Goal: Contribute content

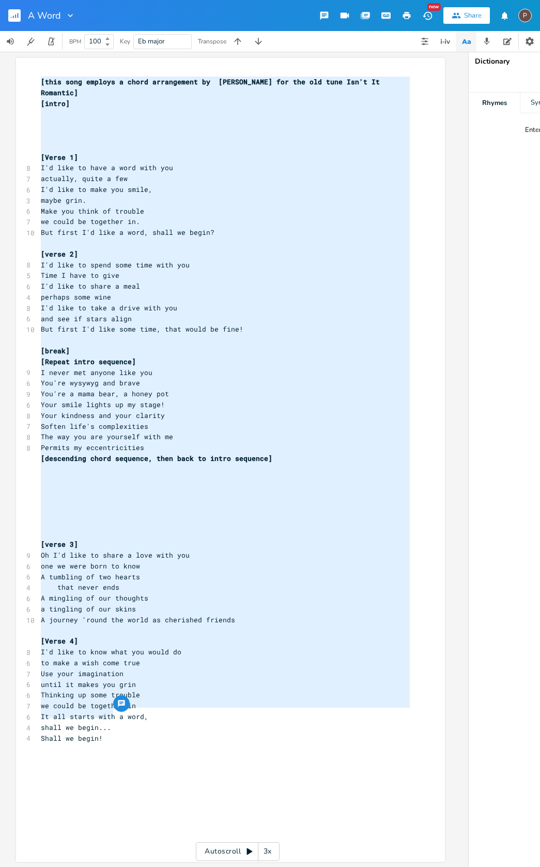
scroll to position [0, 44]
click at [196, 615] on span "A journey 'round the world as cherished friends" at bounding box center [138, 619] width 194 height 9
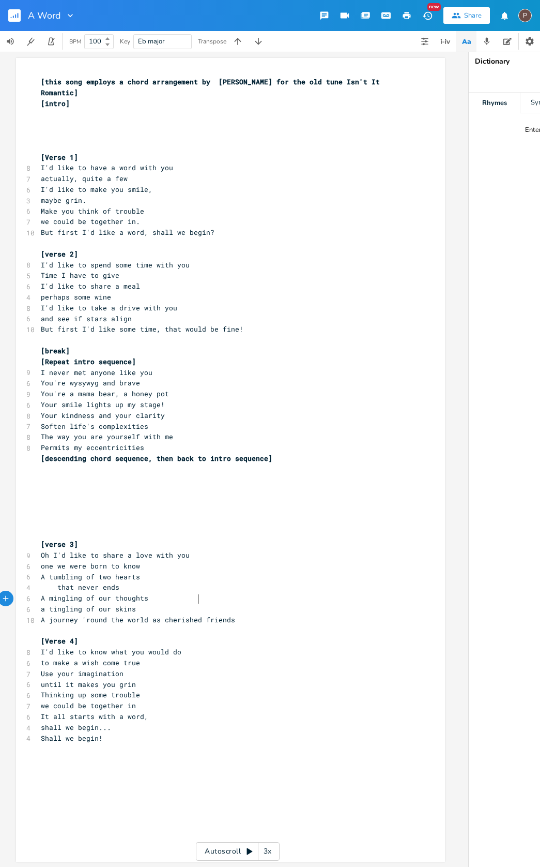
scroll to position [2, 0]
type textarea "treasure"
click at [13, 18] on rect "button" at bounding box center [14, 15] width 12 height 12
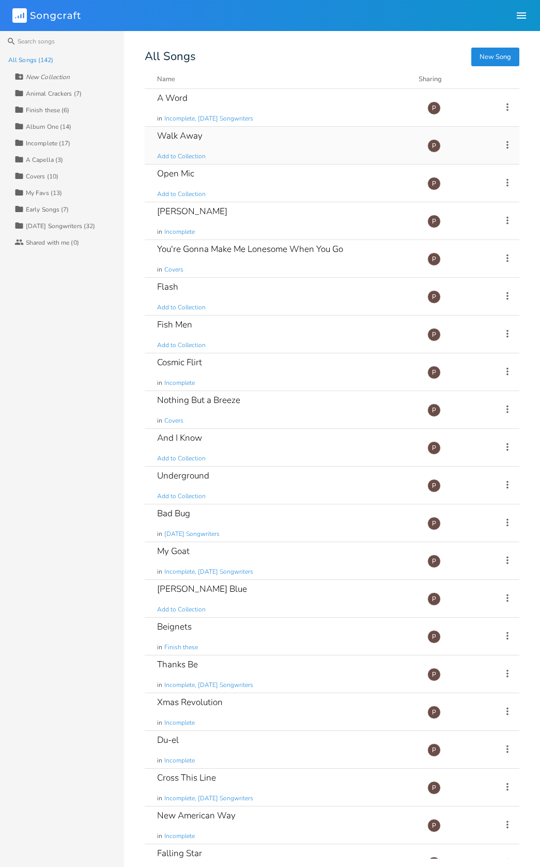
click at [174, 144] on div "Walk Away Add to Collection" at bounding box center [286, 145] width 258 height 37
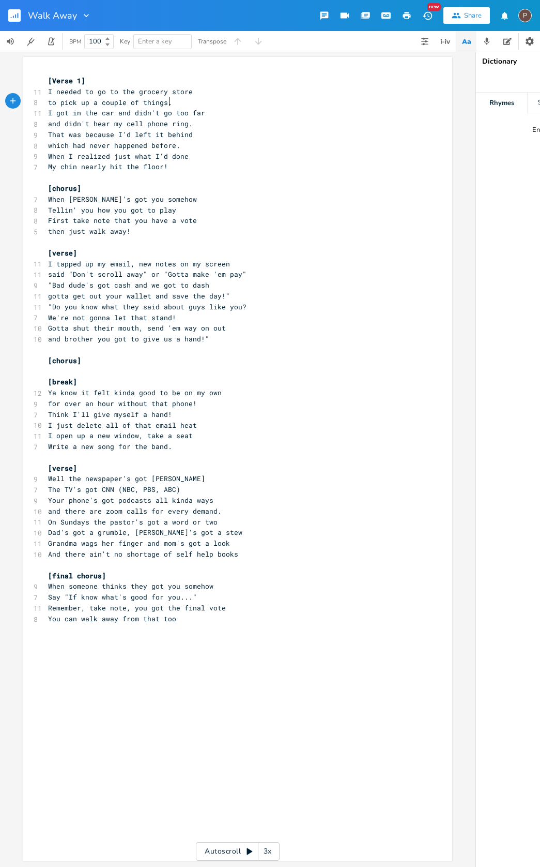
click at [189, 102] on pre "to pick up a couple of things." at bounding box center [232, 102] width 373 height 11
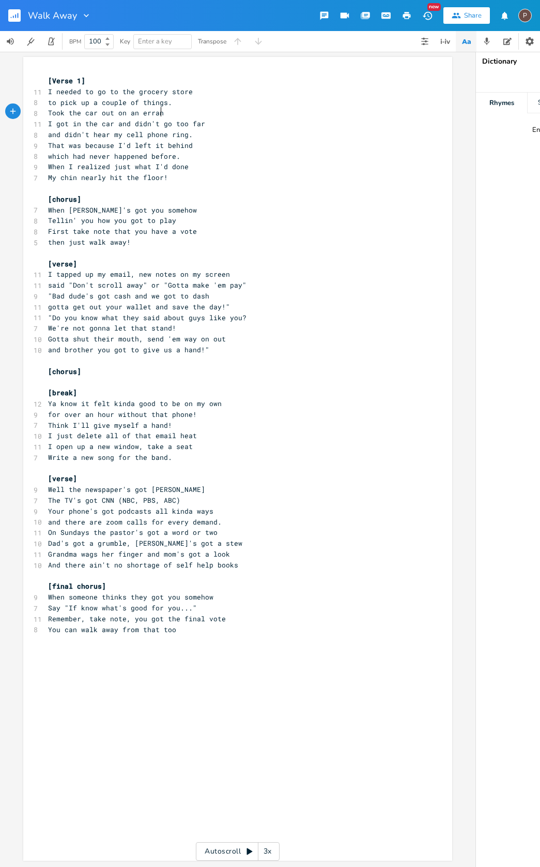
type textarea "Took the car out on an errand"
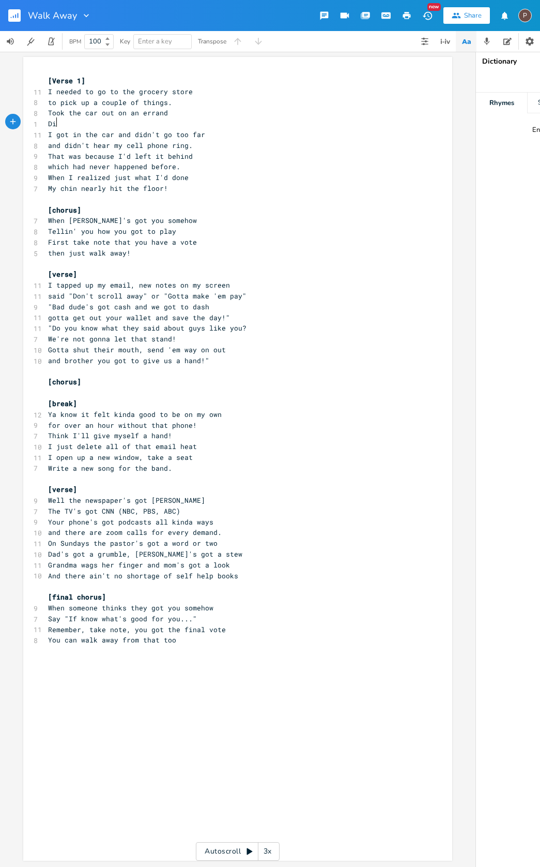
scroll to position [0, 5]
type textarea "Didn't hear the s"
type textarea "cell phone ring"
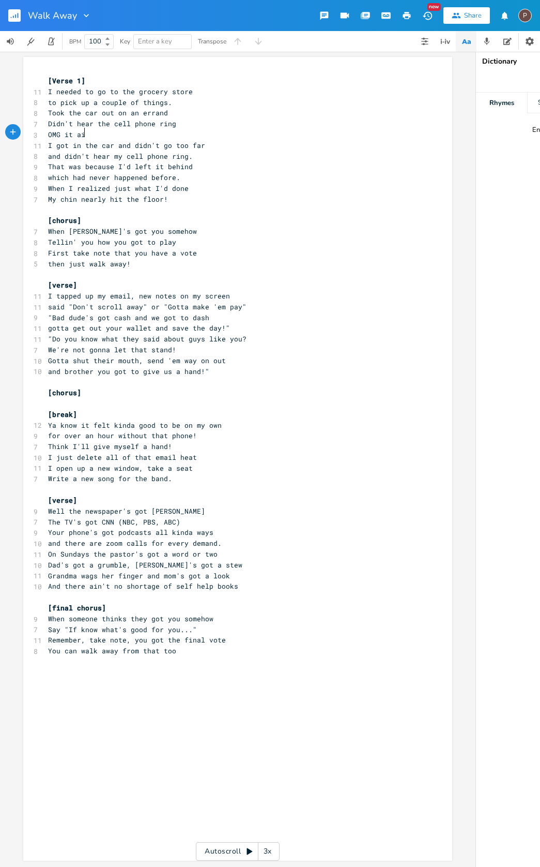
scroll to position [0, 27]
type textarea "OMG it aint here with me"
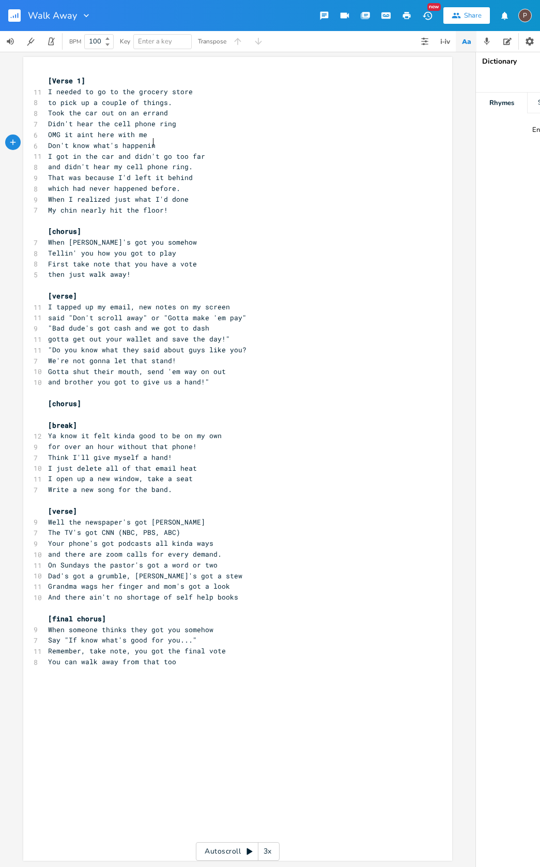
scroll to position [0, 76]
type textarea "Don't know what's happening!"
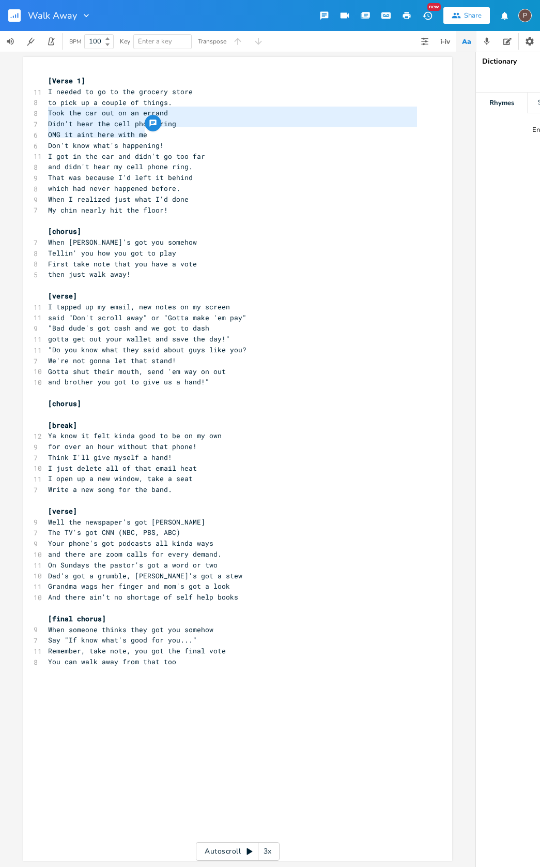
type textarea "Took the car out on an errand Didn't hear the cell phone ring OMG it aint here …"
drag, startPoint x: 46, startPoint y: 109, endPoint x: 166, endPoint y: 143, distance: 124.7
click at [166, 143] on div "[Verse 1] 11 I needed to go to the grocery store 8 to pick up a couple of thing…" at bounding box center [232, 377] width 373 height 602
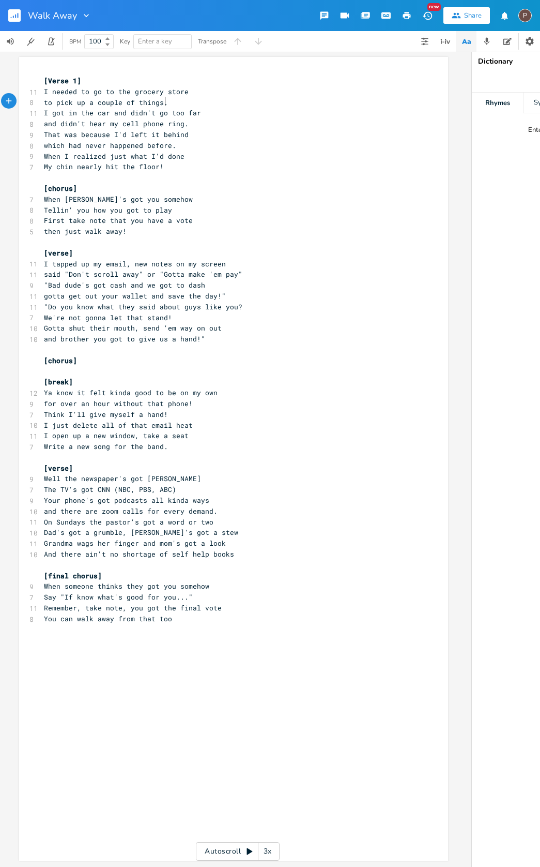
scroll to position [0, 5]
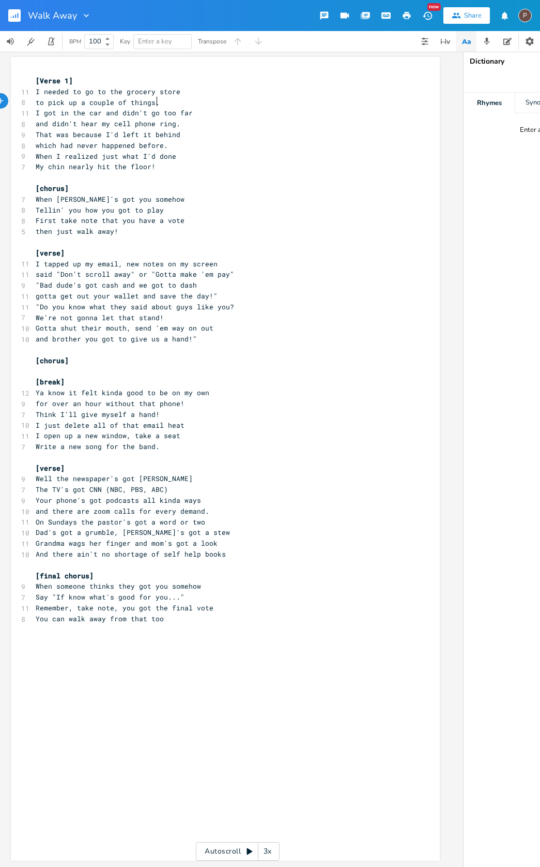
click at [165, 164] on pre "My chin nearly hit the floor!" at bounding box center [220, 166] width 373 height 11
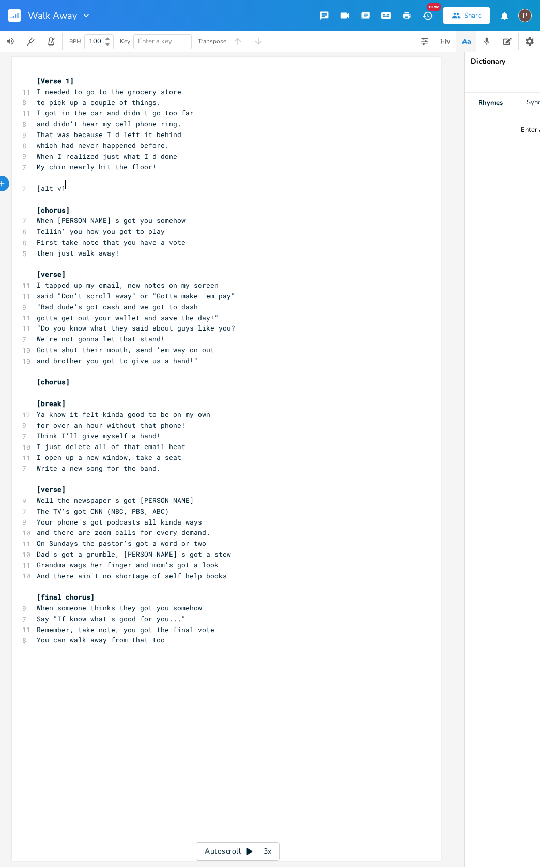
scroll to position [0, 16]
type textarea "[alt v1]"
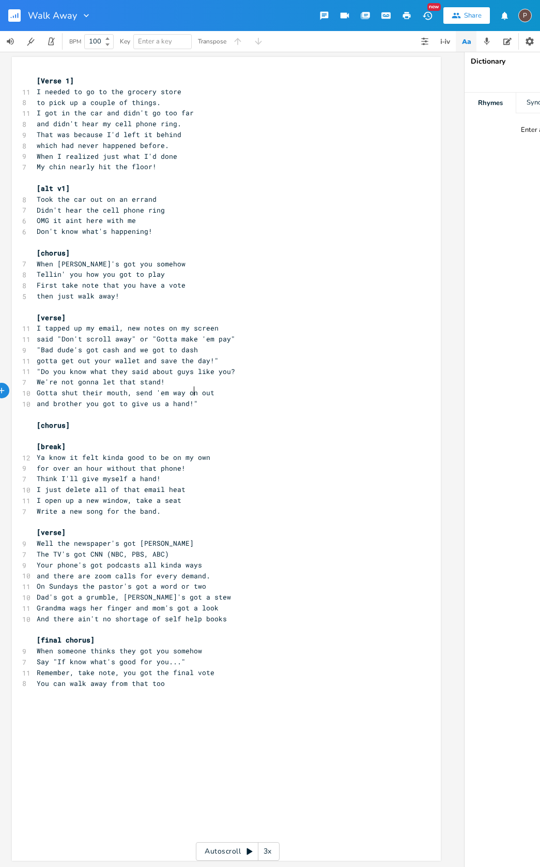
click at [193, 398] on pre "and brother you got to give us a hand!"" at bounding box center [221, 403] width 373 height 11
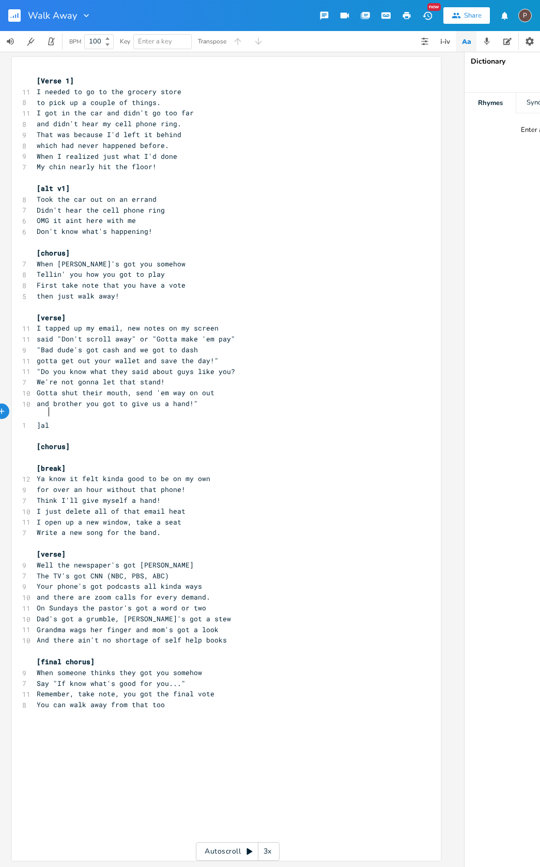
scroll to position [0, 8]
type textarea "]alt v2]"
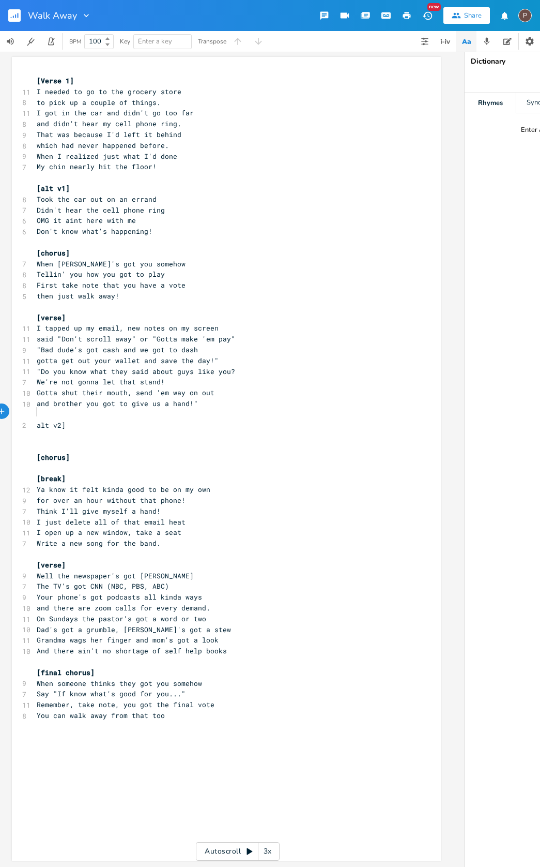
type textarea "["
type textarea "Got a t4"
type textarea "ext"
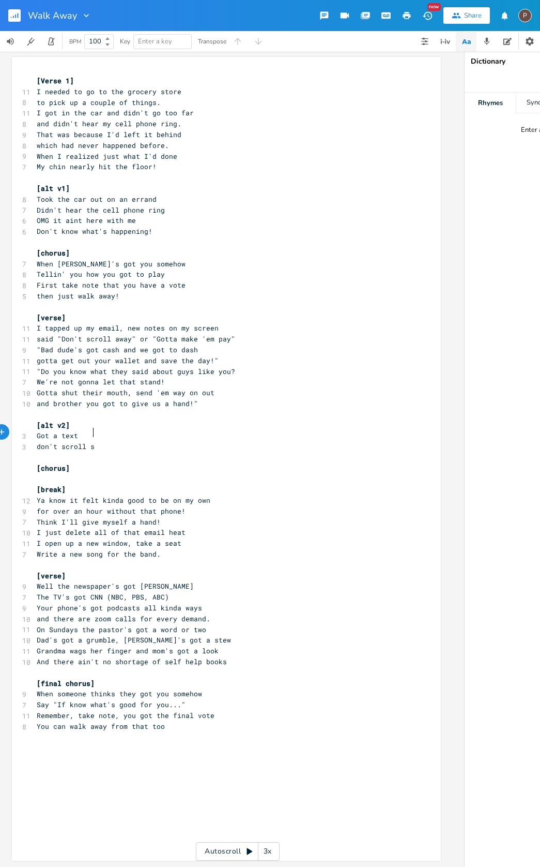
type textarea "don't scroll se"
type textarea "ses"
type textarea "away"
type textarea "Lot'so"
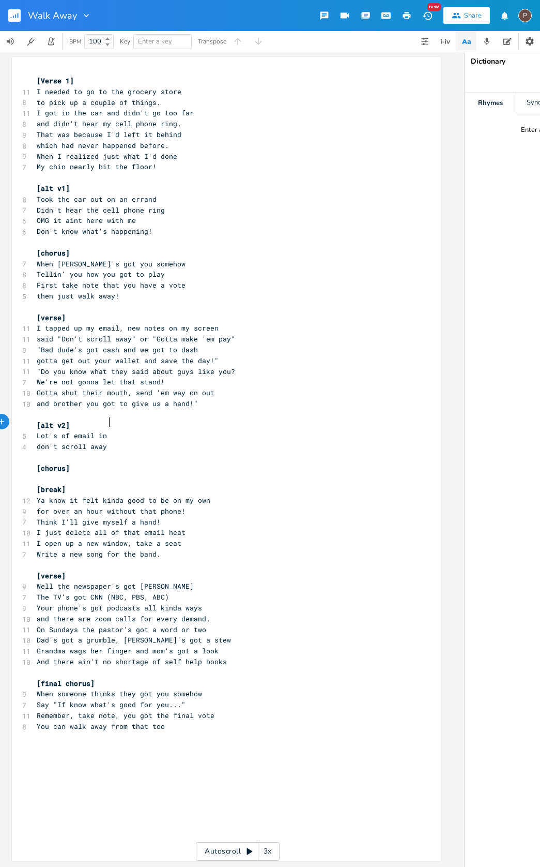
type textarea "of email in y"
type textarea "my inbox"
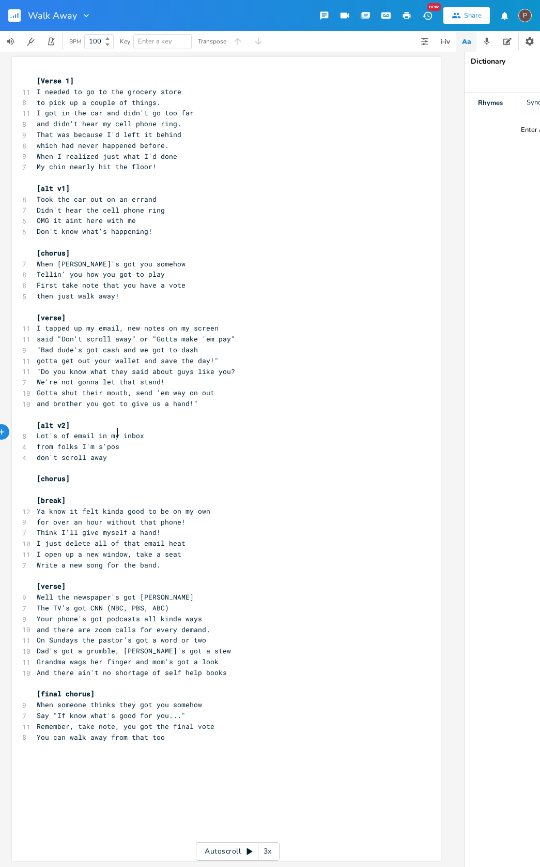
scroll to position [0, 49]
type textarea "from folks I'm s'posr"
type textarea "e to know"
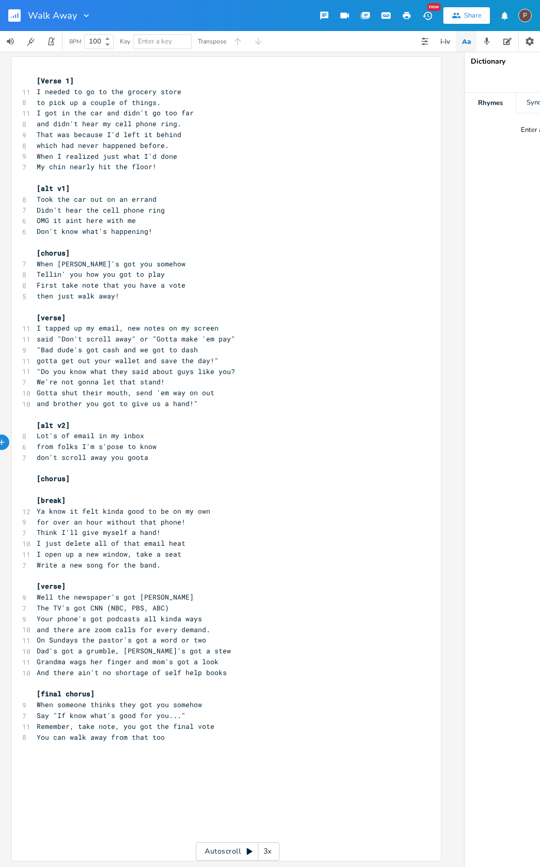
type textarea "you goota"
type textarea "]]"
type textarea "tta save tge da]]]"
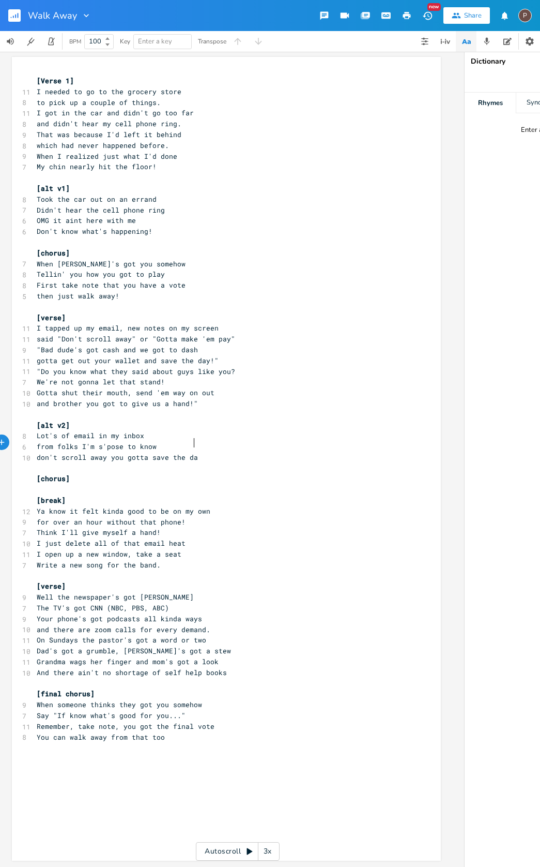
scroll to position [0, 17]
type textarea "he day!"
type textarea "D"
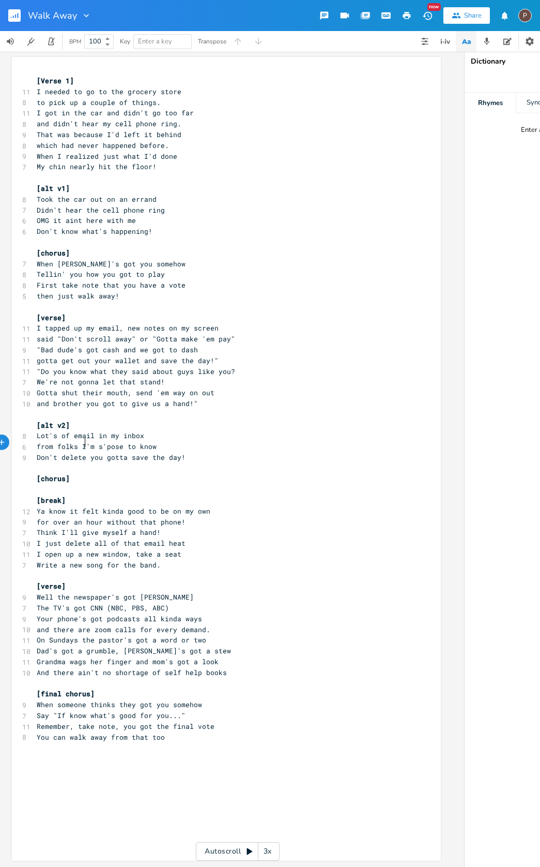
type textarea "delete,"
type textarea "turn up the heat"
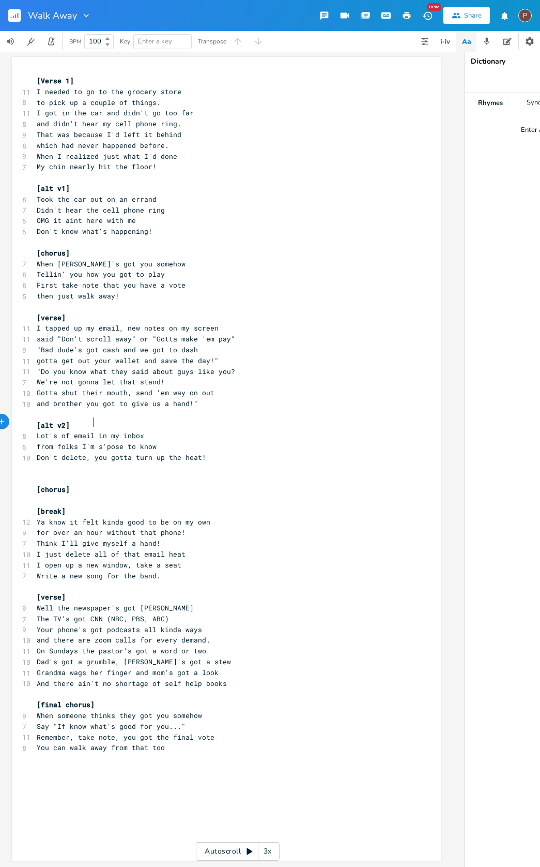
click at [89, 431] on span "Lot's of email in my inbox" at bounding box center [91, 435] width 108 height 9
type textarea "stuff"
type textarea "we gotta puton"
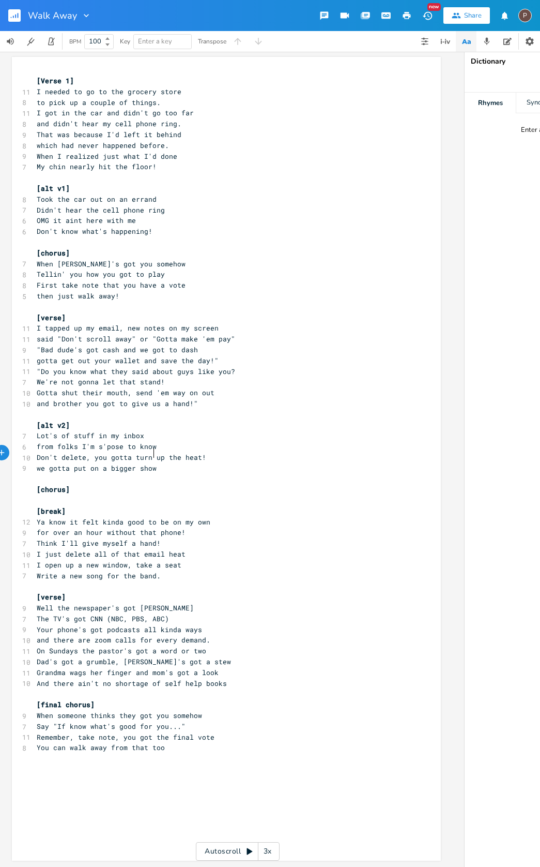
type textarea "on a bigger show!"
type textarea "all of"
drag, startPoint x: 115, startPoint y: 535, endPoint x: 90, endPoint y: 536, distance: 24.3
click at [90, 549] on span "I just delete all of that email heat" at bounding box center [111, 553] width 149 height 9
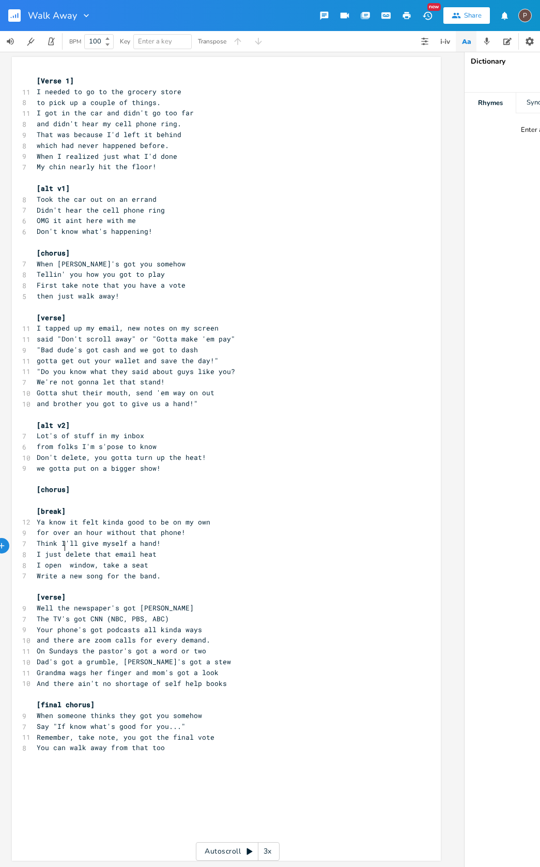
type textarea "a"
type textarea "O"
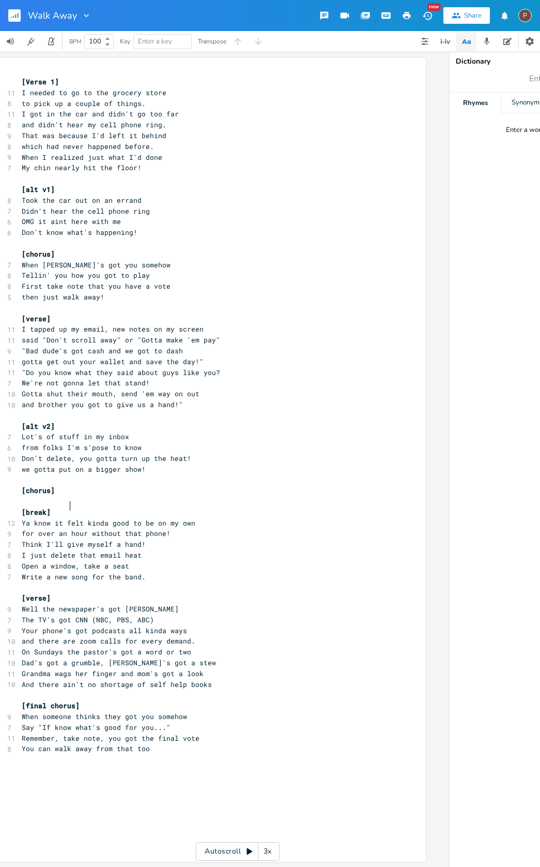
scroll to position [0, 27]
click at [69, 518] on span "Ya know it felt kinda good to be on my own" at bounding box center [108, 522] width 174 height 9
type textarea "F"
drag, startPoint x: 43, startPoint y: 308, endPoint x: 52, endPoint y: 312, distance: 9.7
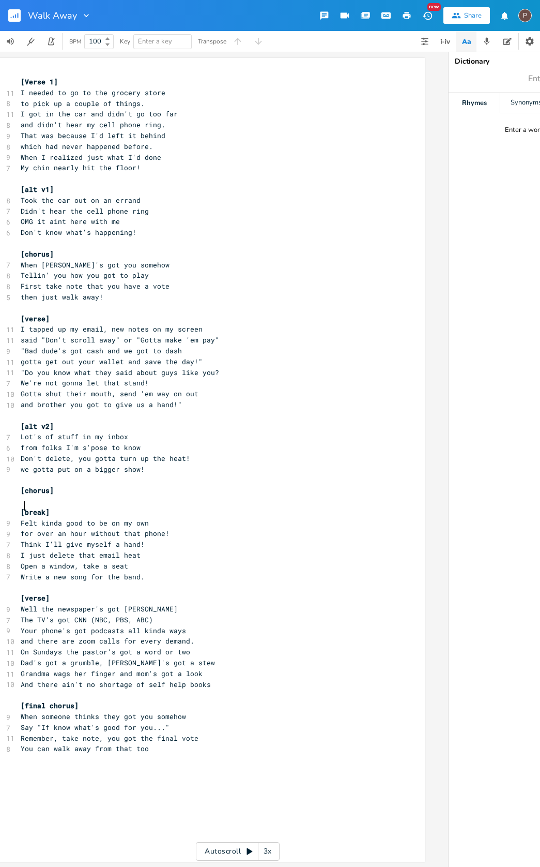
click at [46, 314] on span "[verse]" at bounding box center [35, 318] width 29 height 9
type textarea "2"
click at [43, 593] on span "[verse]" at bounding box center [35, 597] width 29 height 9
type textarea "3"
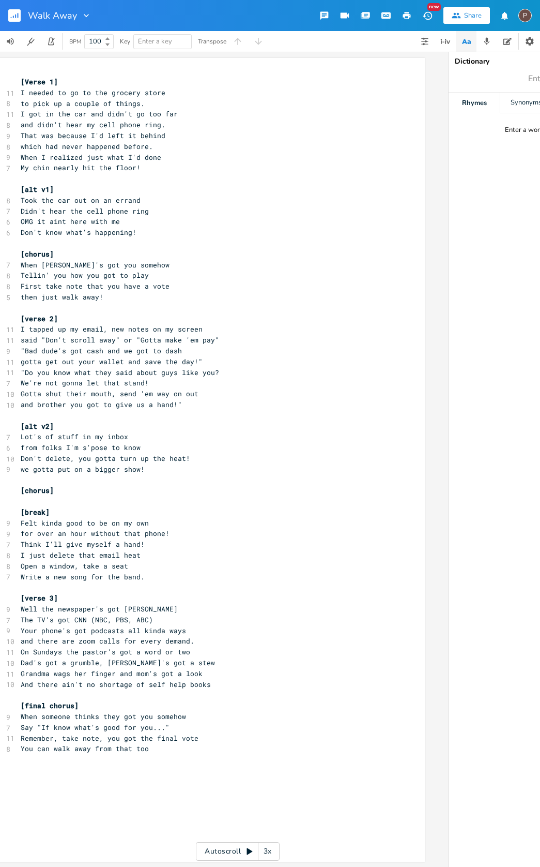
scroll to position [0, 5]
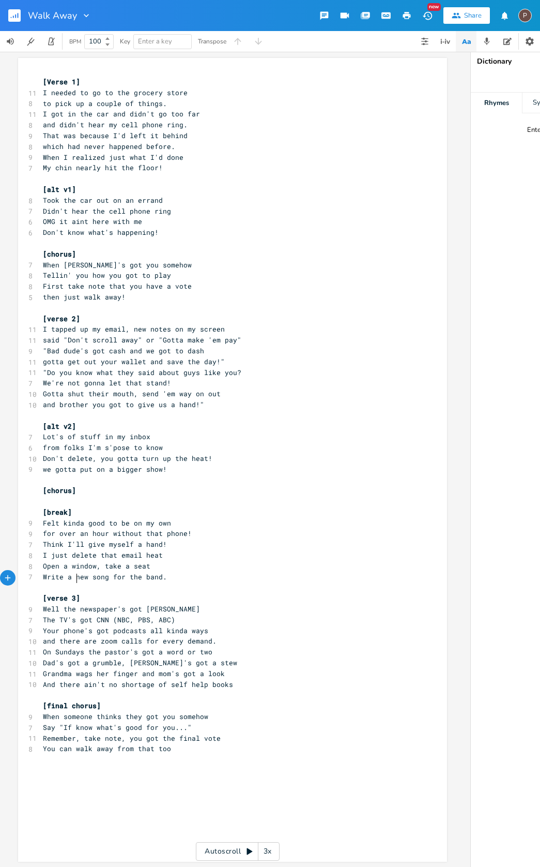
click at [241, 689] on pre "​" at bounding box center [227, 694] width 373 height 11
type textarea "[alt v3]"
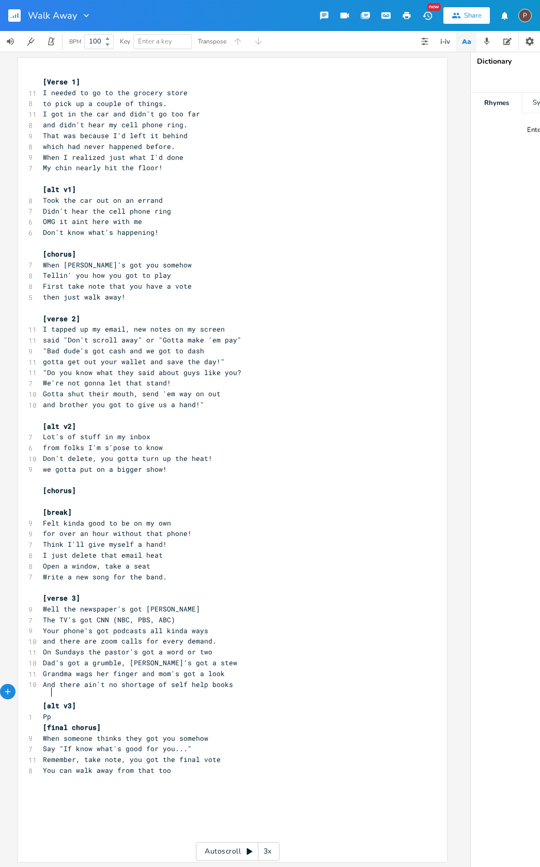
type textarea "Ppa"
type textarea "apper"
type textarea "er's got [PERSON_NAME]"
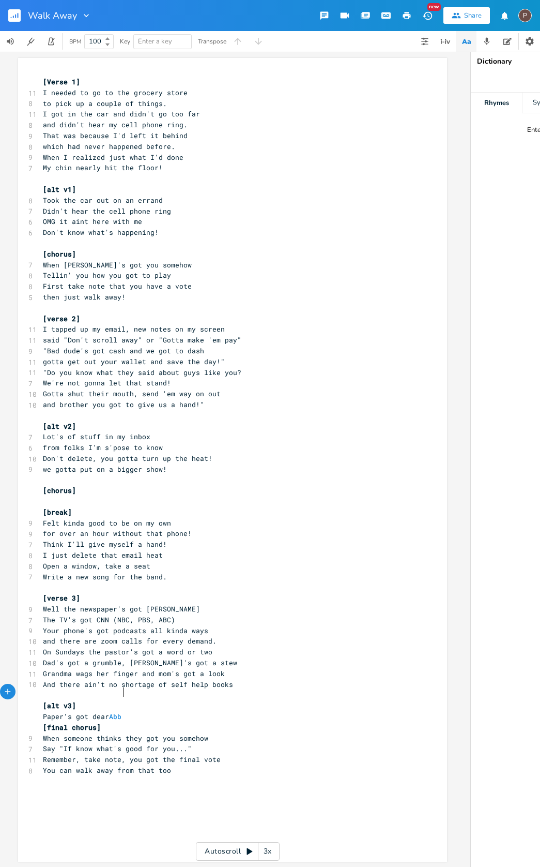
scroll to position [0, 47]
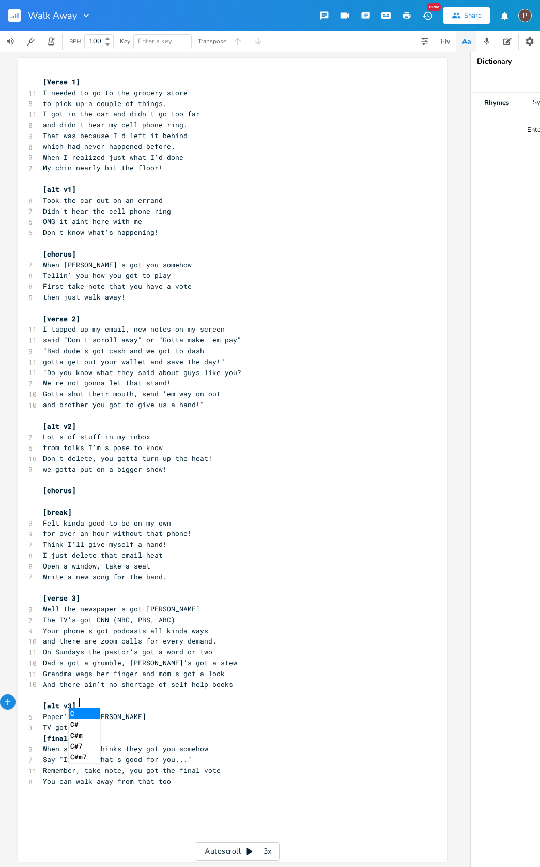
type textarea "TV got CNN"
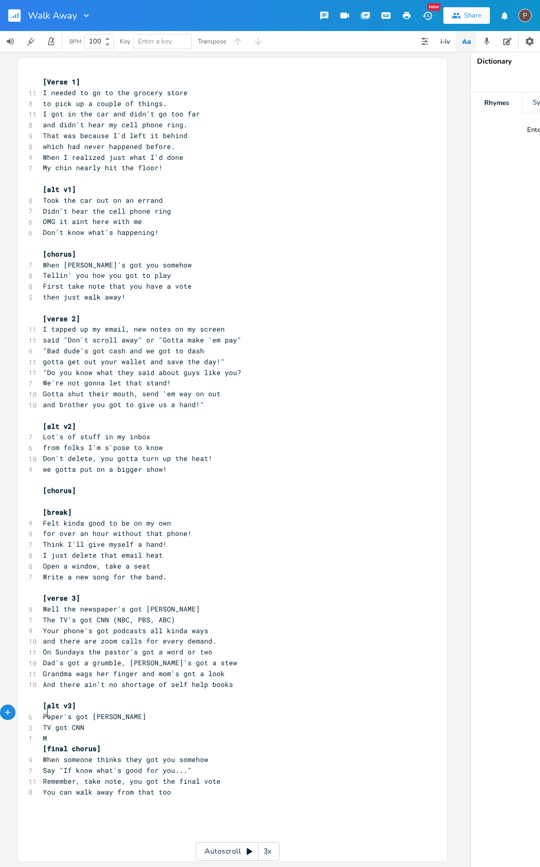
scroll to position [0, 7]
type textarea "Ma,"
type textarea "n pa"
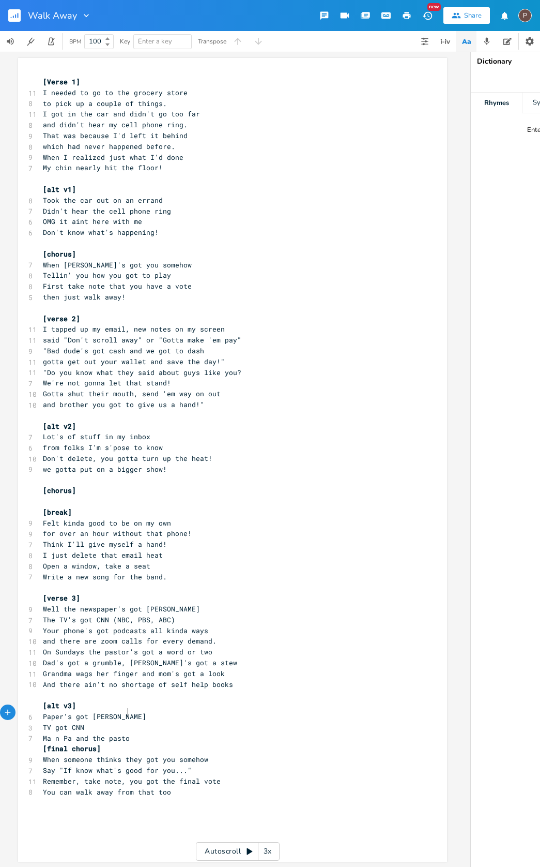
type textarea "Pa and the [DEMOGRAPHIC_DATA]"
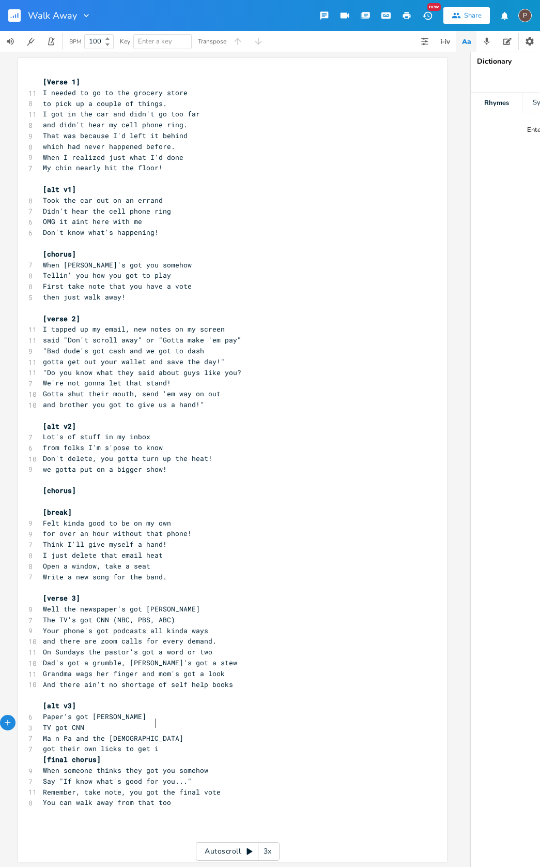
type textarea "got their own licks to get in"
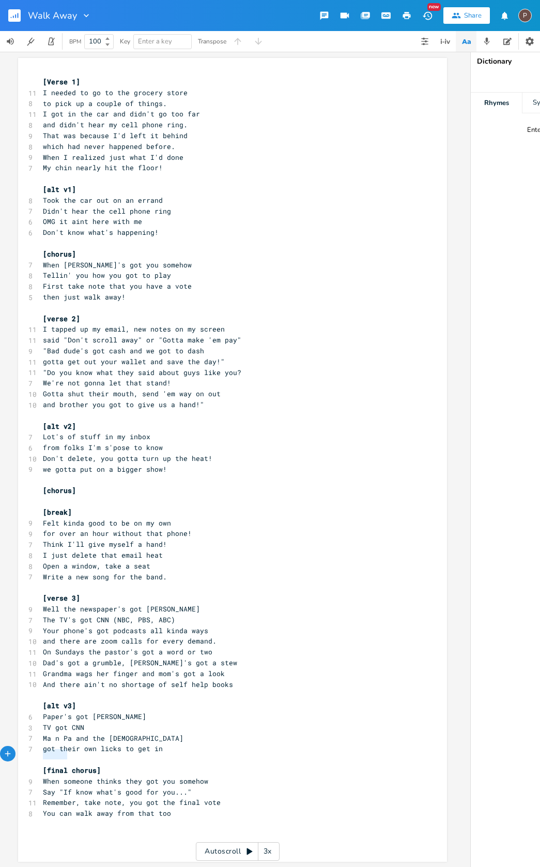
drag, startPoint x: 64, startPoint y: 754, endPoint x: 35, endPoint y: 754, distance: 29.5
click at [35, 754] on div "When s x [Verse 1] 11 I needed to go to the grocery store 8 to pick up a couple…" at bounding box center [232, 460] width 429 height 804
type textarea "S"
drag, startPoint x: 56, startPoint y: 766, endPoint x: 82, endPoint y: 767, distance: 25.9
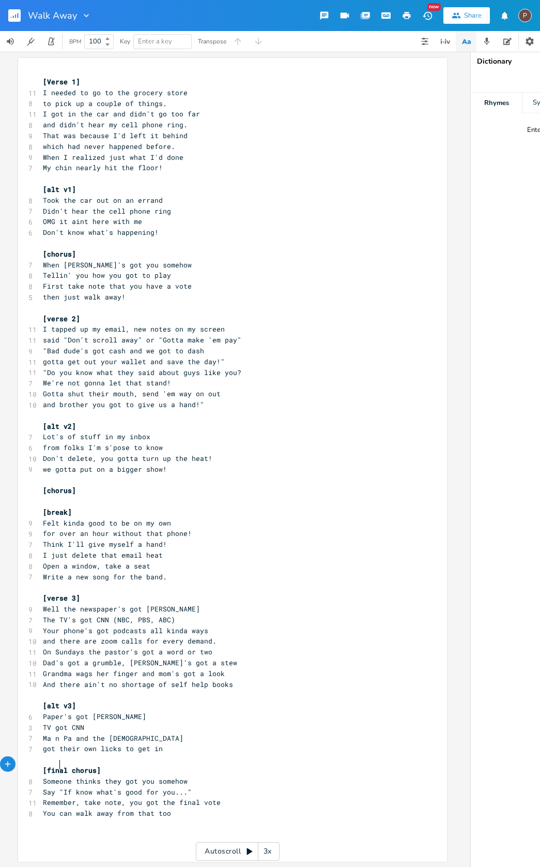
click at [57, 787] on span "Say "If know what's good for you..."" at bounding box center [117, 791] width 149 height 9
type textarea "Better"
type textarea "one"
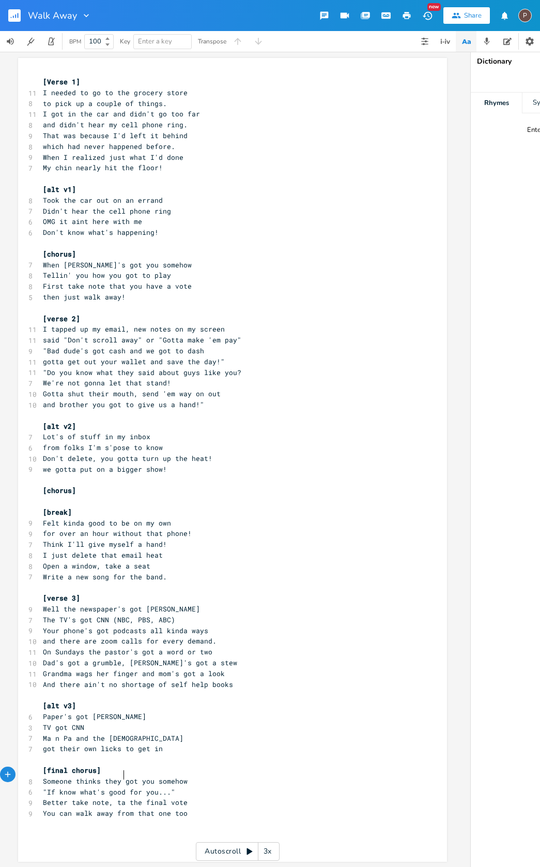
type textarea "take"
type textarea "W"
drag, startPoint x: 67, startPoint y: 351, endPoint x: 40, endPoint y: 352, distance: 26.9
click at [43, 357] on span "gotta get out your wallet and save the day!"" at bounding box center [134, 361] width 182 height 9
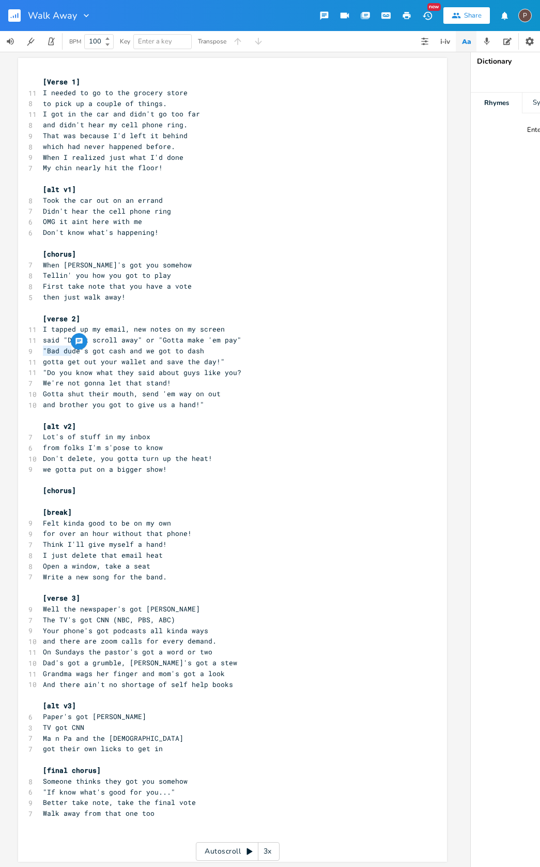
type textarea "G"
click at [29, 16] on input "Walk Away" at bounding box center [52, 15] width 49 height 9
type input "Alt Walk Away"
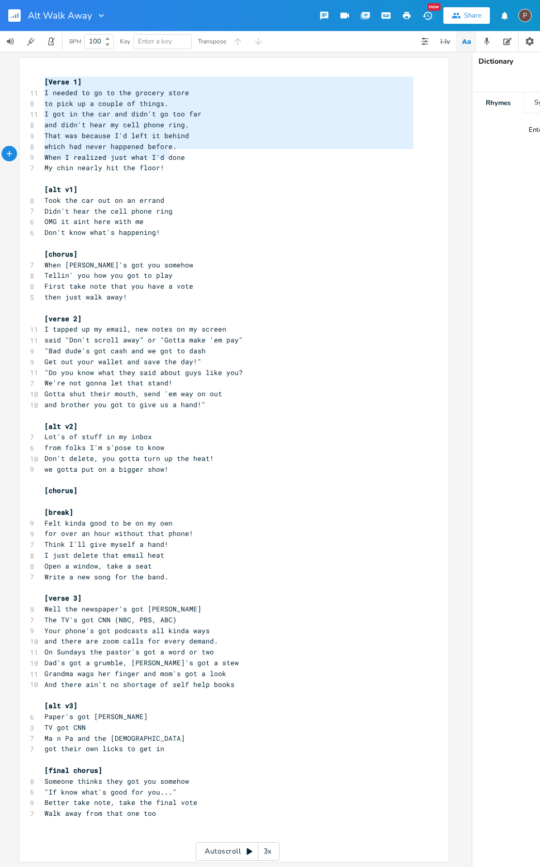
type textarea "[Verse 1] I needed to go to the grocery store to pick up a couple of things. I …"
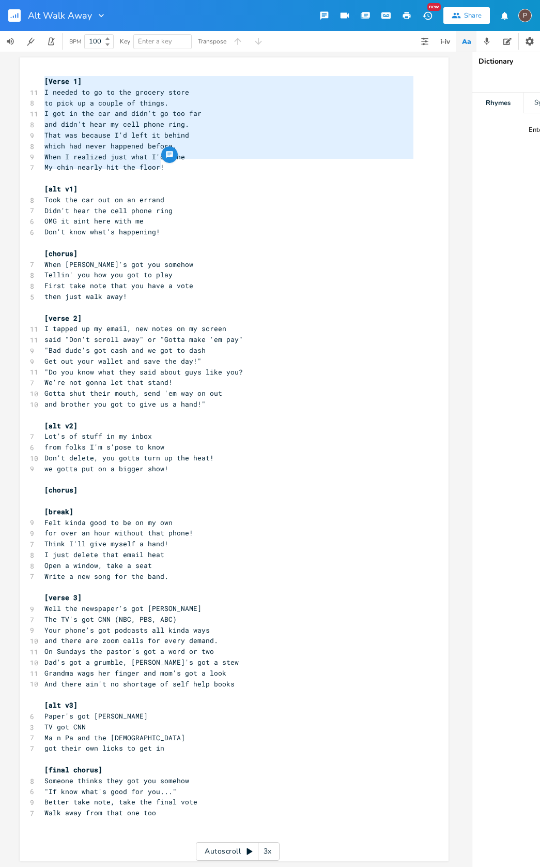
drag, startPoint x: 39, startPoint y: 81, endPoint x: 171, endPoint y: 163, distance: 155.7
click at [171, 163] on div "[Verse 1] 11 I needed to go to the grocery store 8 to pick up a couple of thing…" at bounding box center [228, 452] width 373 height 753
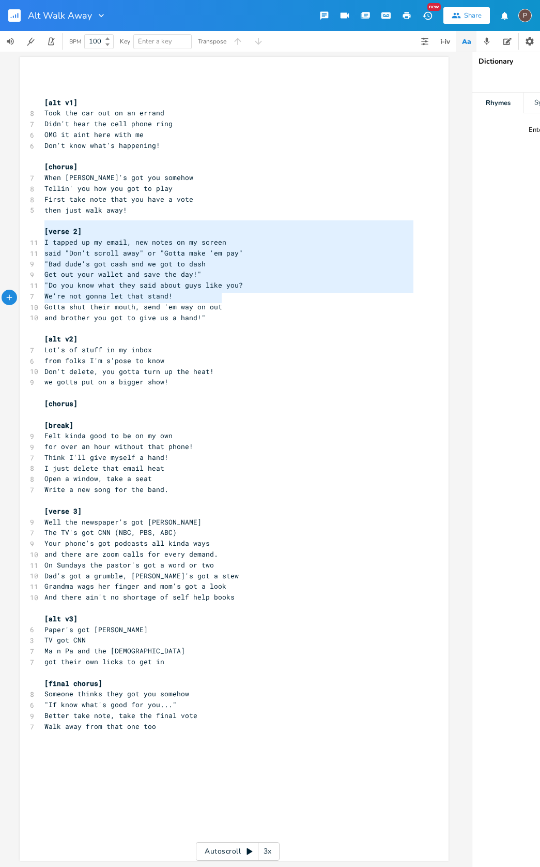
type textarea "[verse 2] I tapped up my email, new notes on my screen said "Don't scroll away"…"
drag, startPoint x: 39, startPoint y: 215, endPoint x: 216, endPoint y: 301, distance: 196.6
click at [216, 301] on div "​ ​ [alt v1] 8 Took the car out on an errand 7 Didn't hear the cell phone ring …" at bounding box center [228, 409] width 373 height 667
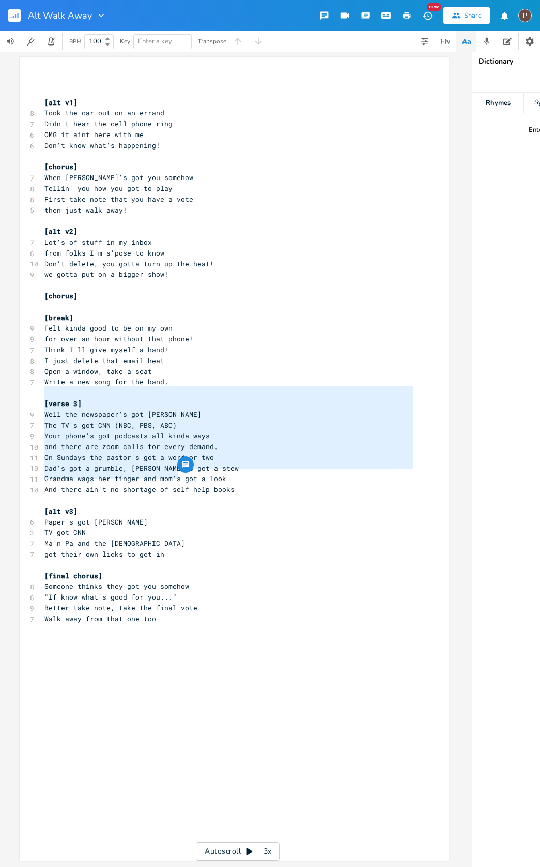
type textarea "[verse 3] Well the newspaper's got [PERSON_NAME] The TV's got CNN (NBC, PBS, AB…"
drag, startPoint x: 40, startPoint y: 384, endPoint x: 176, endPoint y: 474, distance: 163.8
click at [176, 474] on div "​ ​ [alt v1] 8 Took the car out on an errand 7 Didn't hear the cell phone ring …" at bounding box center [228, 355] width 373 height 559
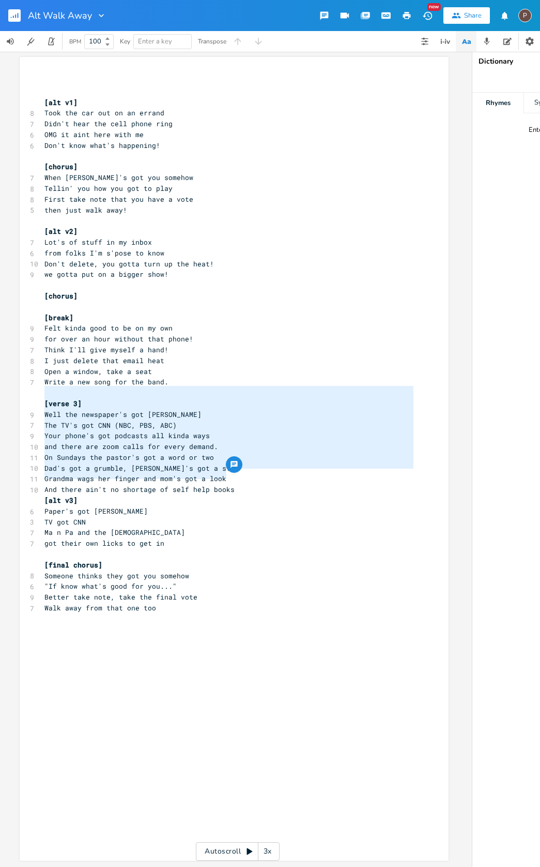
type textarea "[verse 3] Well the newspaper's got [PERSON_NAME] The TV's got CNN (NBC, PBS, AB…"
drag, startPoint x: 41, startPoint y: 383, endPoint x: 227, endPoint y: 466, distance: 203.9
click at [228, 466] on div "[verse 3] Well the newspaper's got [PERSON_NAME] The TV's got CNN (NBC, PBS, AB…" at bounding box center [234, 459] width 429 height 804
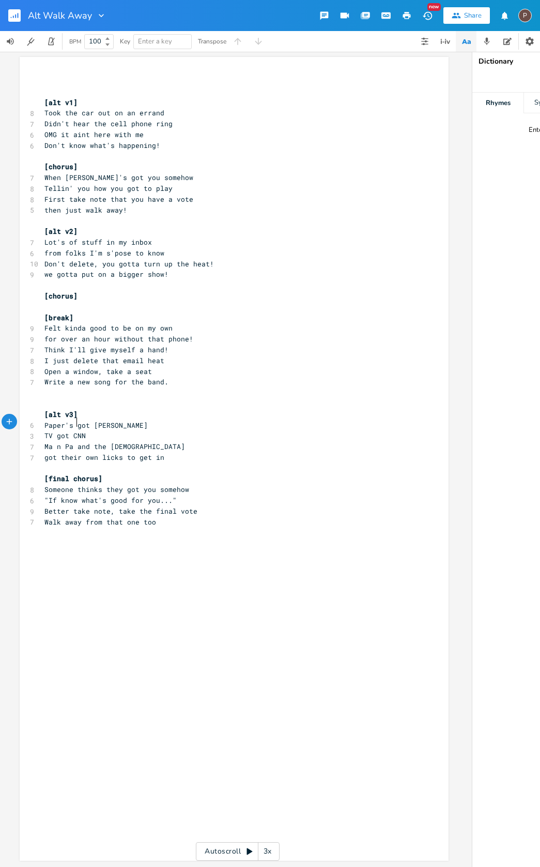
drag, startPoint x: 74, startPoint y: 416, endPoint x: 129, endPoint y: 415, distance: 54.8
click at [76, 431] on span "TV got CNN" at bounding box center [64, 435] width 41 height 9
type textarea "-"
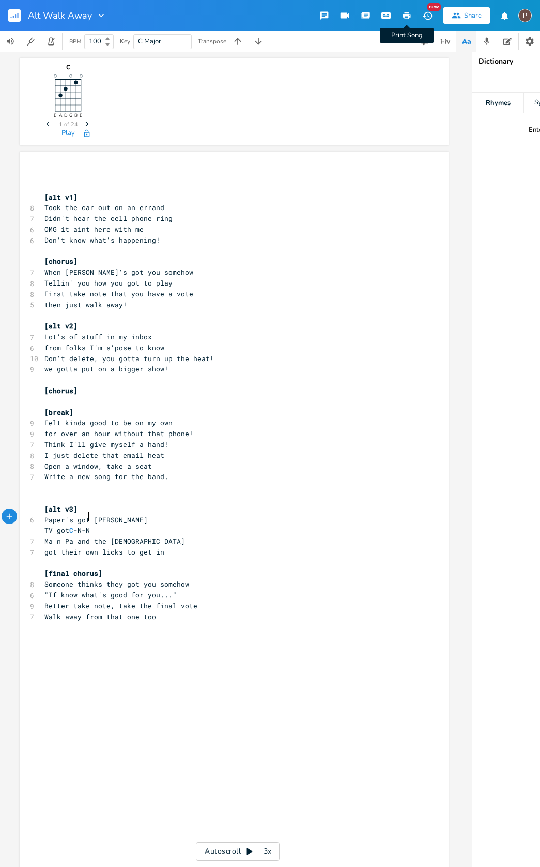
scroll to position [0, 1]
type textarea "-"
click at [407, 17] on icon "button" at bounding box center [406, 15] width 9 height 9
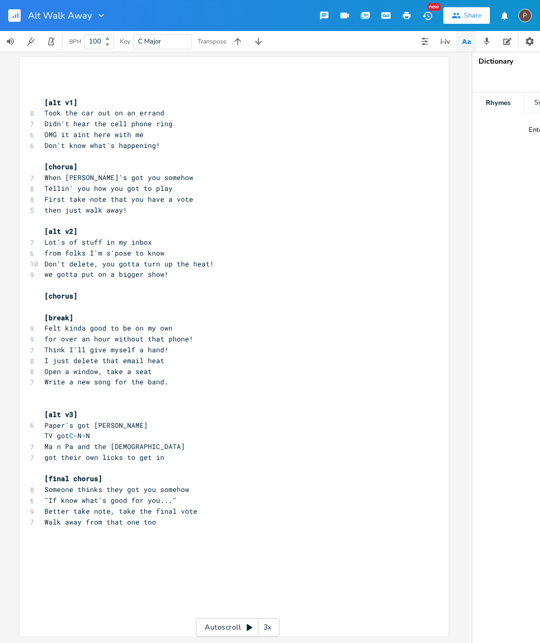
scroll to position [101, 0]
click at [13, 17] on icon "button" at bounding box center [13, 17] width 1 height 3
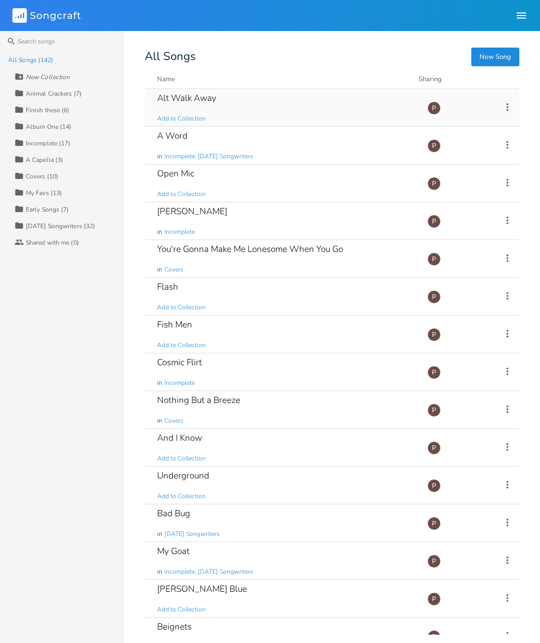
click at [198, 98] on div "Alt Walk Away" at bounding box center [186, 98] width 59 height 9
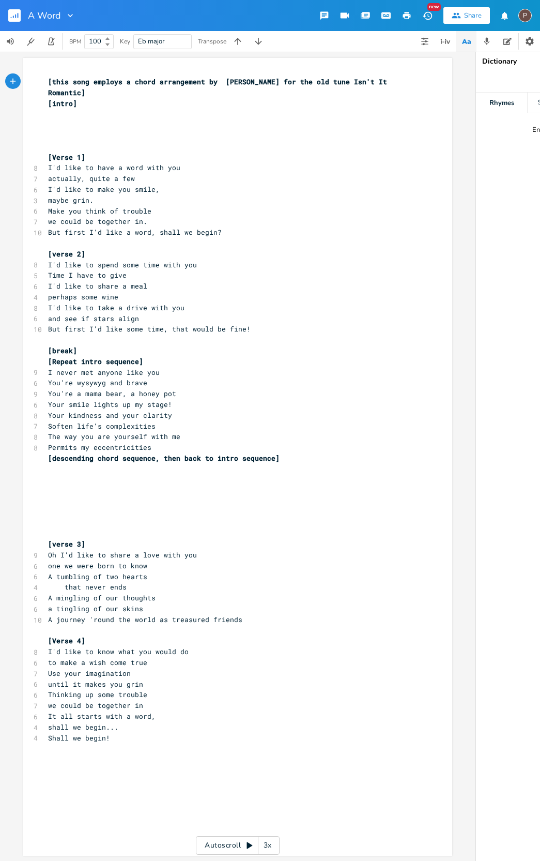
scroll to position [0, 2]
drag, startPoint x: 49, startPoint y: 444, endPoint x: 155, endPoint y: 445, distance: 106.0
click at [155, 454] on span "[descending chord sequence, then back to intro sequence]" at bounding box center [163, 458] width 232 height 9
type textarea "A-Bb-D-E-G-A-C-D-E"
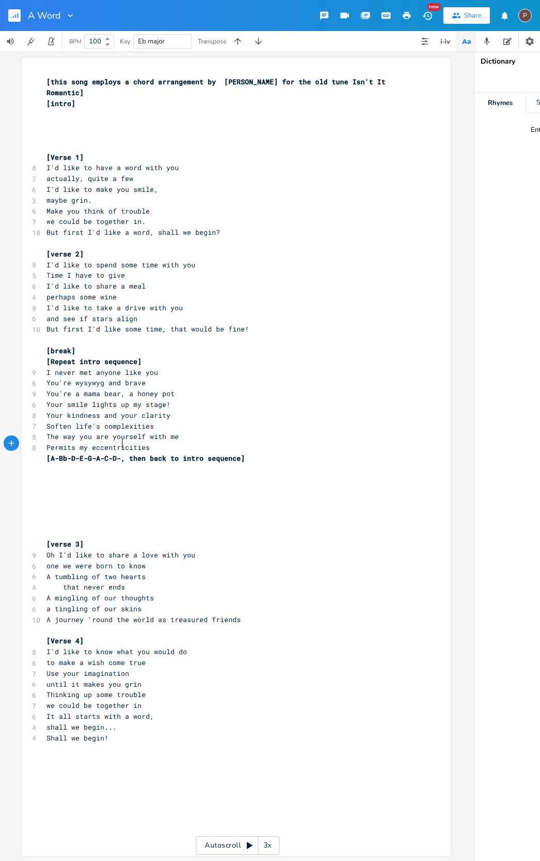
scroll to position [0, 57]
